Goal: Transaction & Acquisition: Purchase product/service

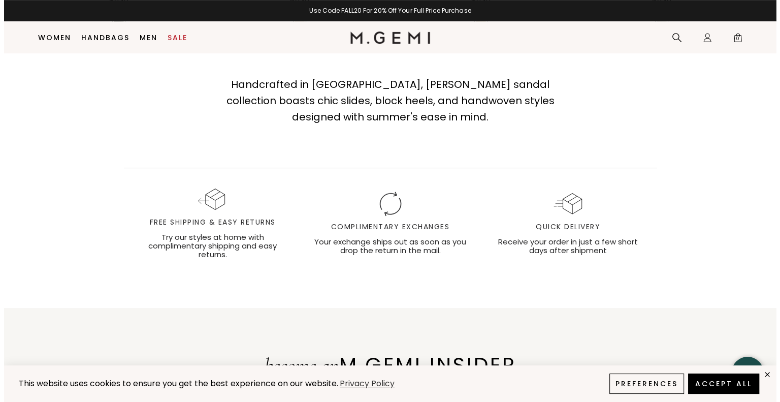
scroll to position [334, 0]
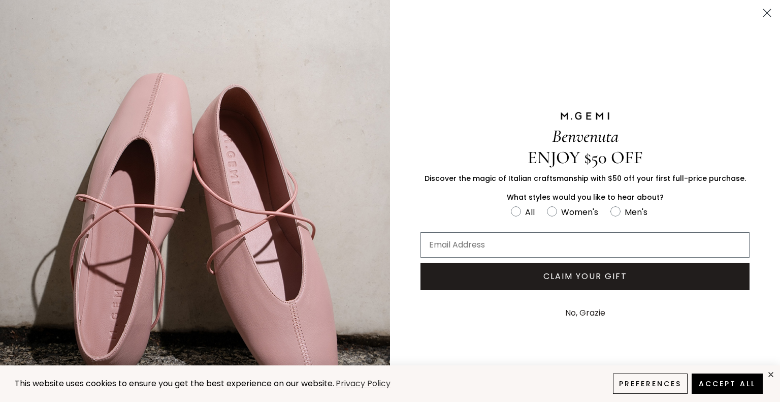
click at [759, 16] on circle "Close dialog" at bounding box center [766, 13] width 17 height 17
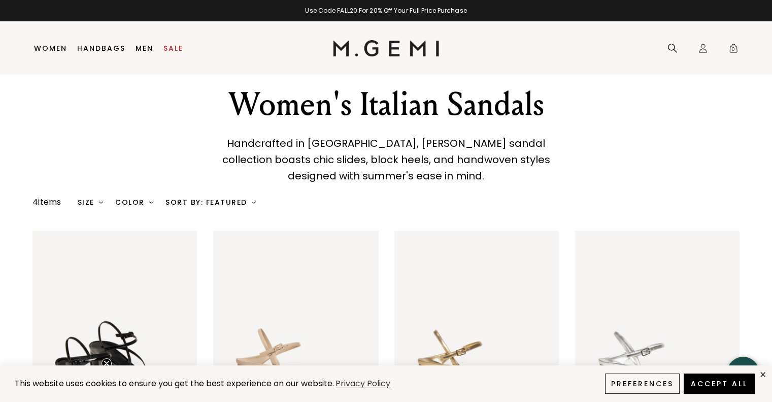
scroll to position [21, 0]
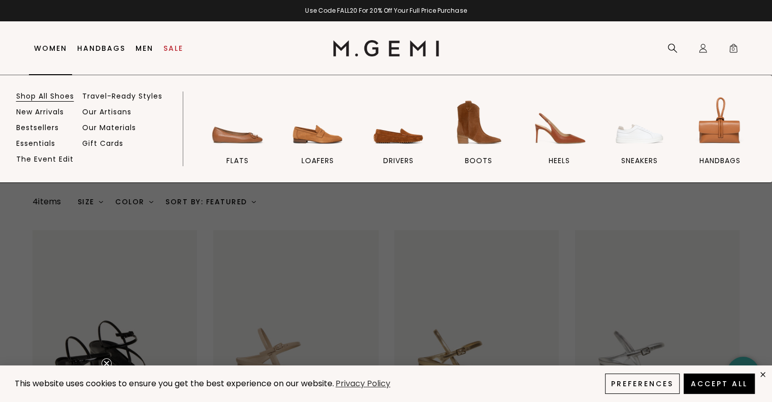
click at [49, 97] on link "Shop All Shoes" at bounding box center [45, 95] width 58 height 9
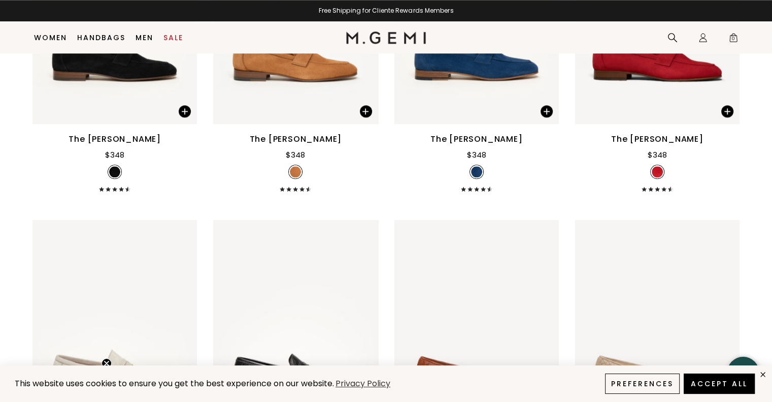
scroll to position [5153, 0]
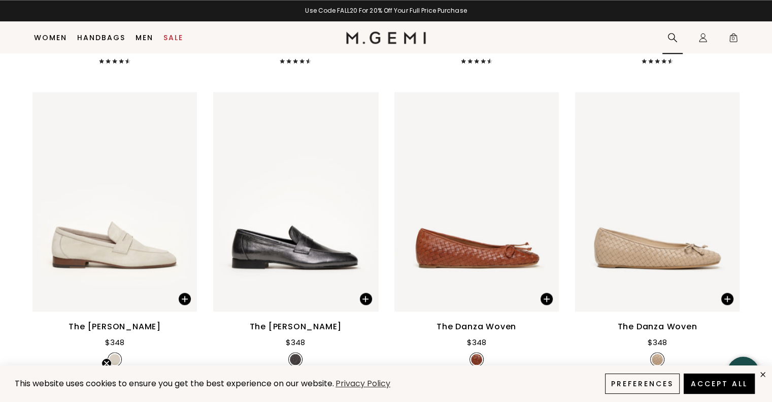
click at [666, 38] on div "Search" at bounding box center [672, 38] width 20 height 32
click at [669, 38] on icon at bounding box center [673, 37] width 10 height 10
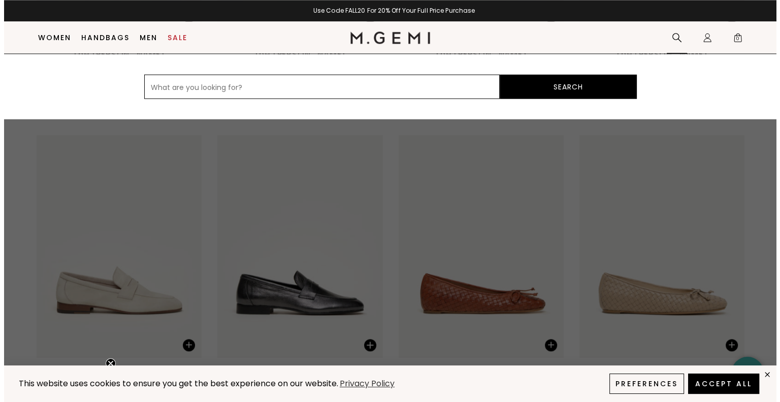
scroll to position [5194, 0]
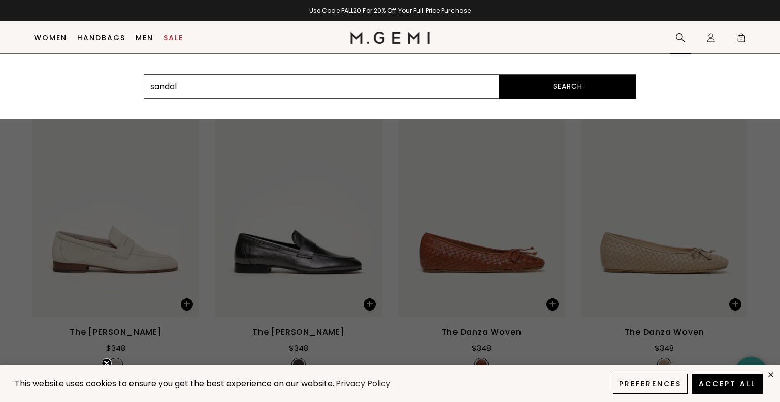
type input "sandal"
click at [499, 74] on button "Search" at bounding box center [567, 86] width 137 height 24
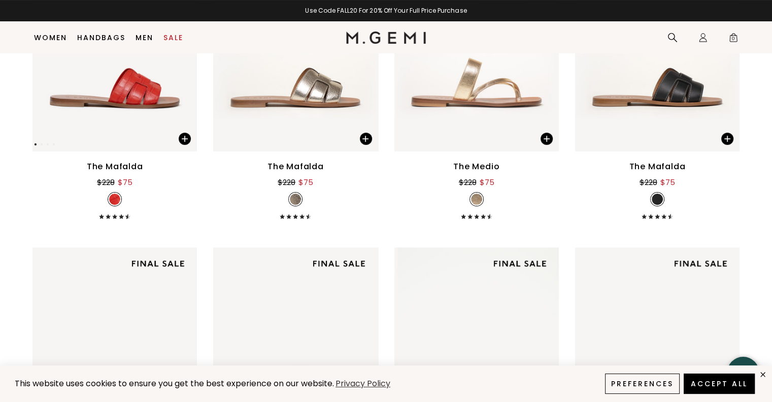
scroll to position [80, 0]
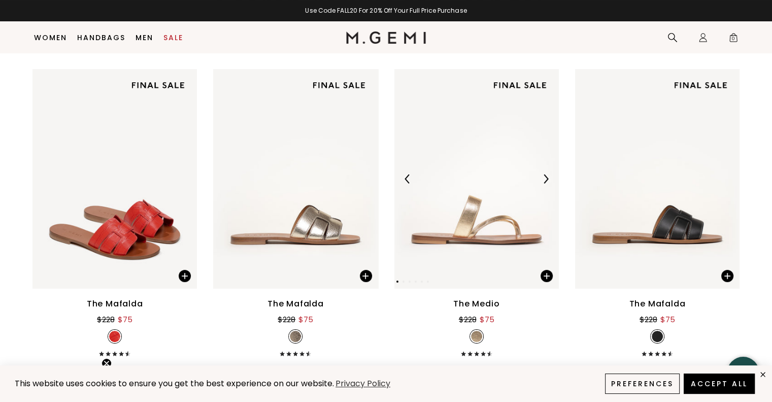
click at [495, 183] on div at bounding box center [476, 179] width 164 height 16
click at [546, 184] on div at bounding box center [546, 179] width 16 height 16
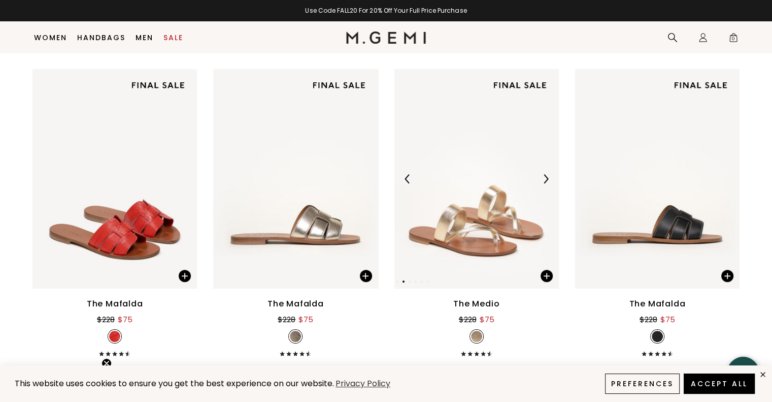
click at [544, 184] on div at bounding box center [546, 179] width 16 height 16
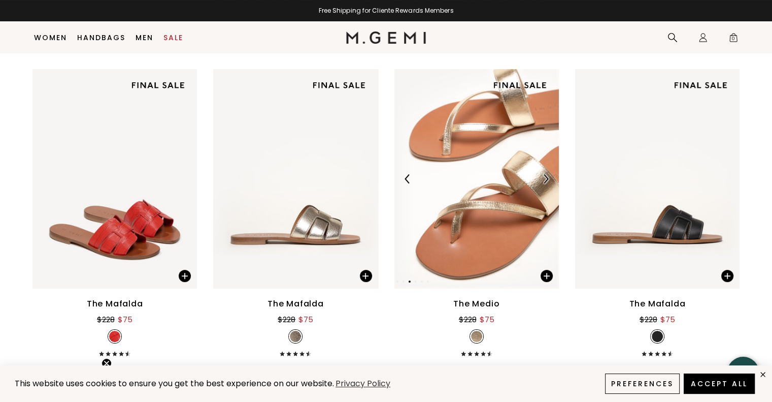
click at [544, 184] on div at bounding box center [546, 179] width 16 height 16
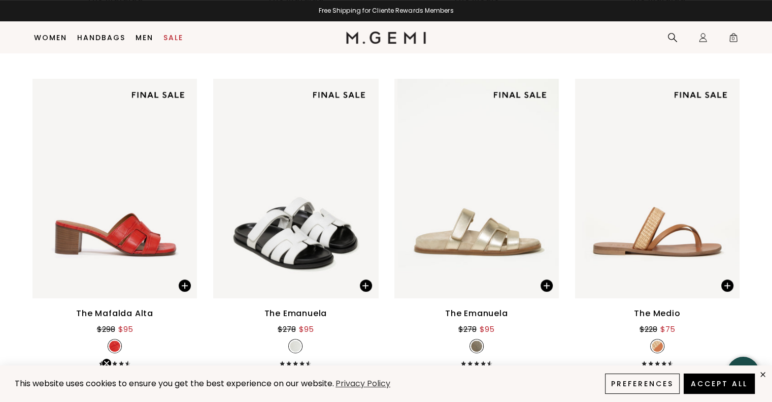
scroll to position [385, 0]
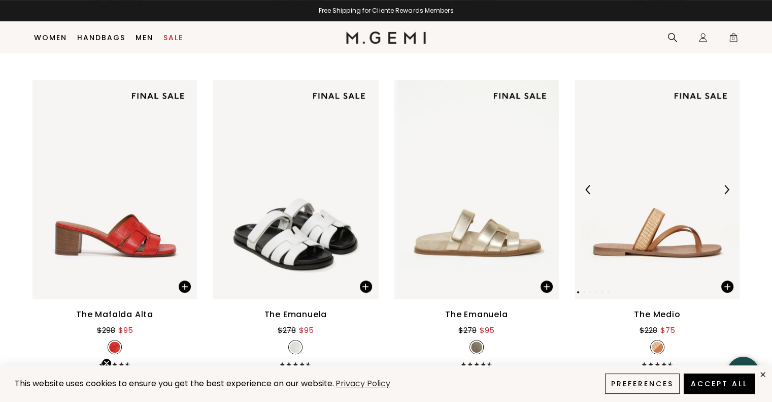
click at [678, 211] on img at bounding box center [657, 189] width 164 height 219
click at [729, 188] on img at bounding box center [726, 189] width 9 height 9
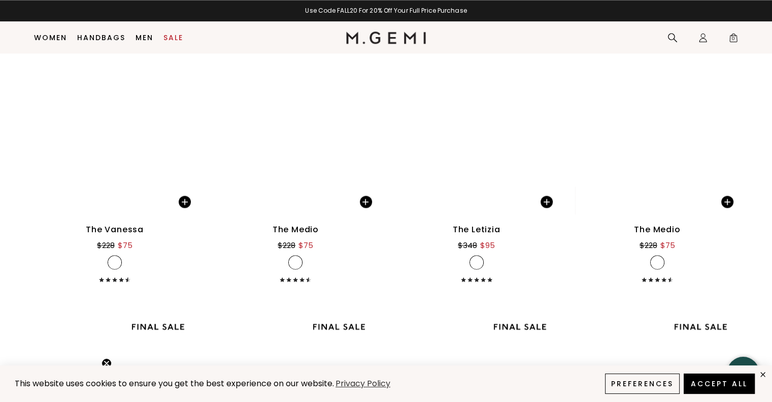
scroll to position [1654, 0]
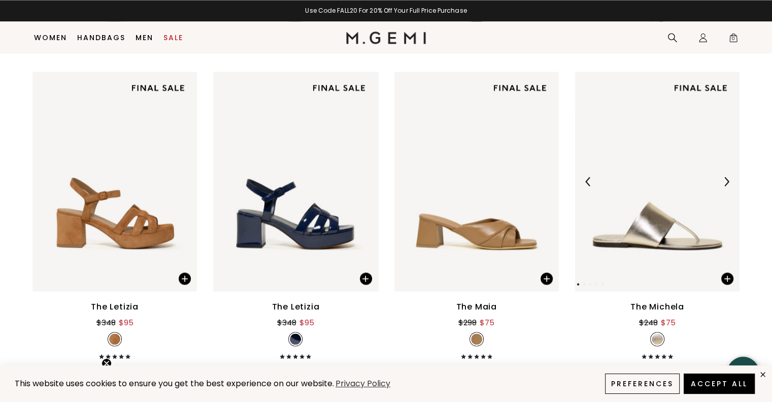
click at [673, 259] on img at bounding box center [657, 181] width 164 height 219
click at [735, 181] on div at bounding box center [657, 181] width 164 height 16
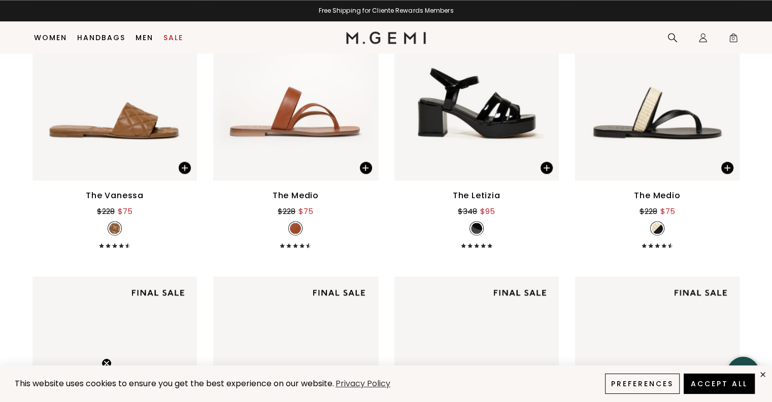
scroll to position [1400, 0]
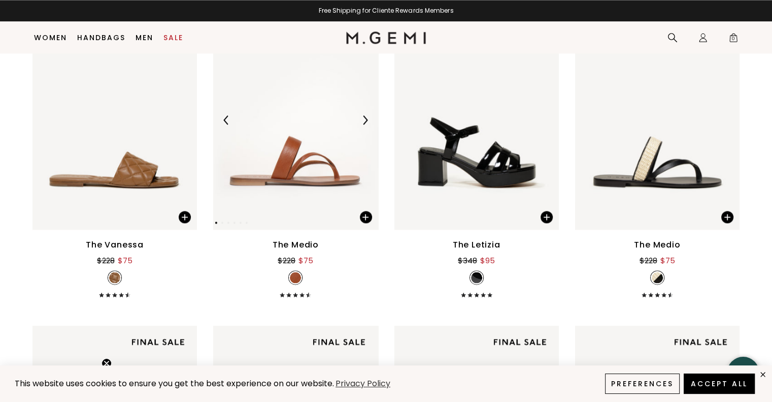
click at [282, 161] on img at bounding box center [295, 119] width 164 height 219
click at [288, 134] on img at bounding box center [295, 119] width 164 height 219
click at [306, 241] on div "The Medio" at bounding box center [296, 245] width 46 height 12
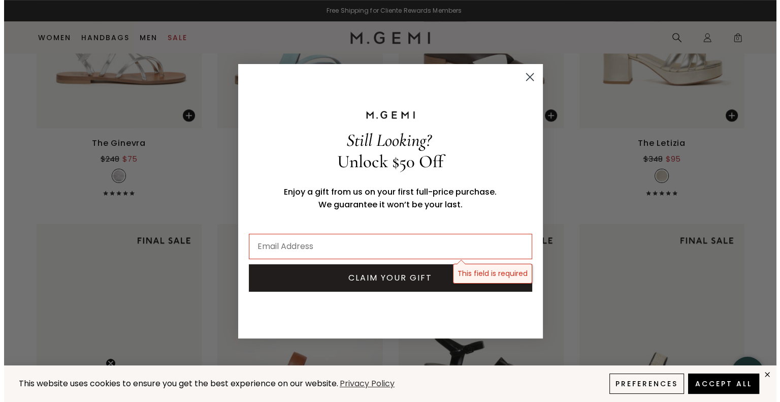
scroll to position [1205, 0]
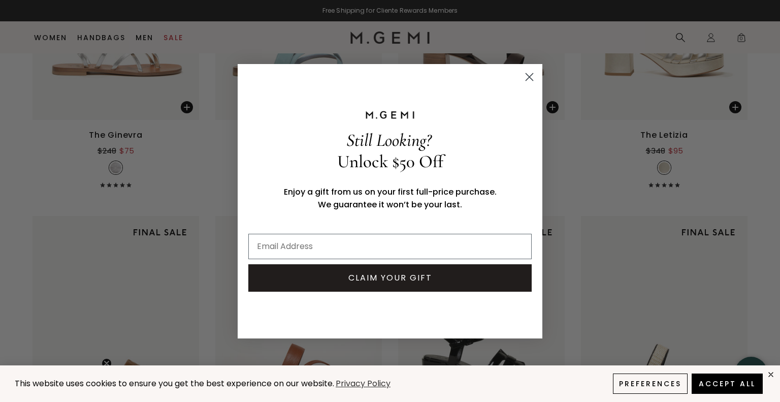
click at [527, 76] on circle "Close dialog" at bounding box center [529, 76] width 17 height 17
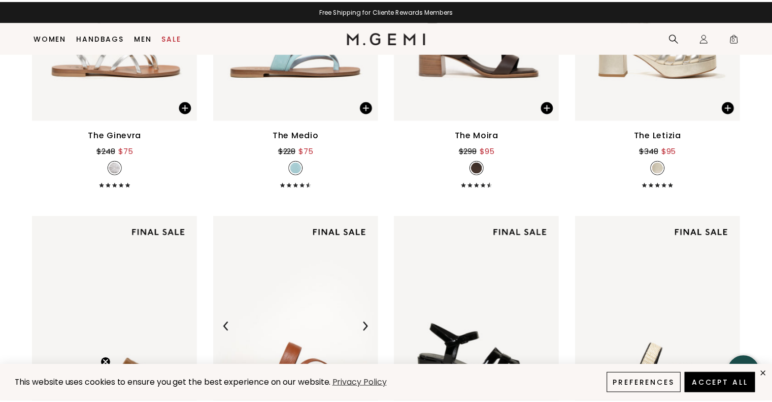
scroll to position [1197, 0]
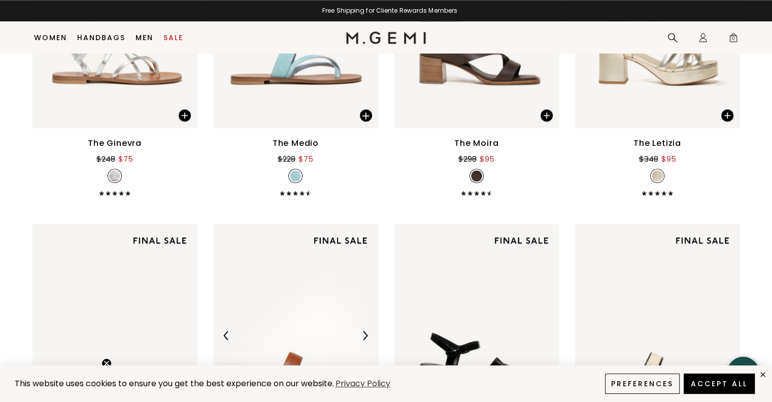
click at [343, 260] on img at bounding box center [296, 335] width 167 height 222
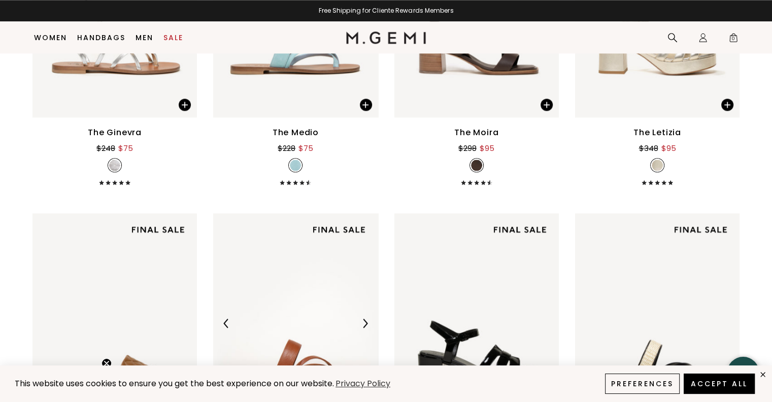
click at [345, 260] on img at bounding box center [295, 322] width 164 height 219
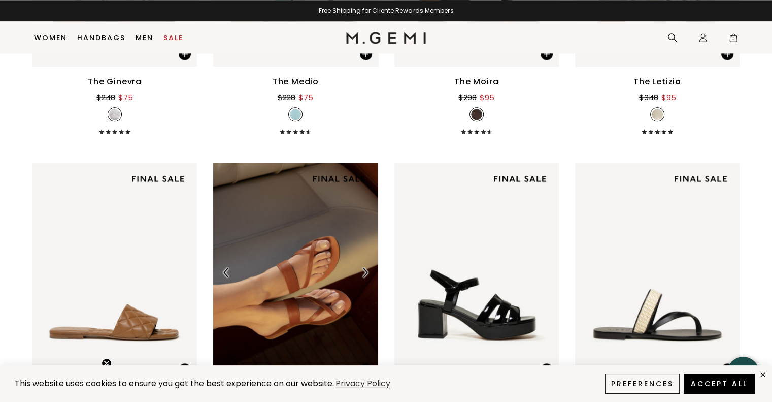
scroll to position [1349, 0]
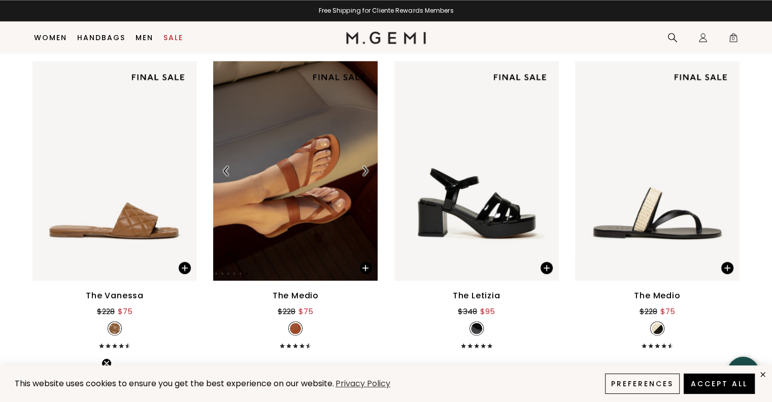
click at [367, 166] on img at bounding box center [364, 170] width 9 height 9
